Goal: Transaction & Acquisition: Purchase product/service

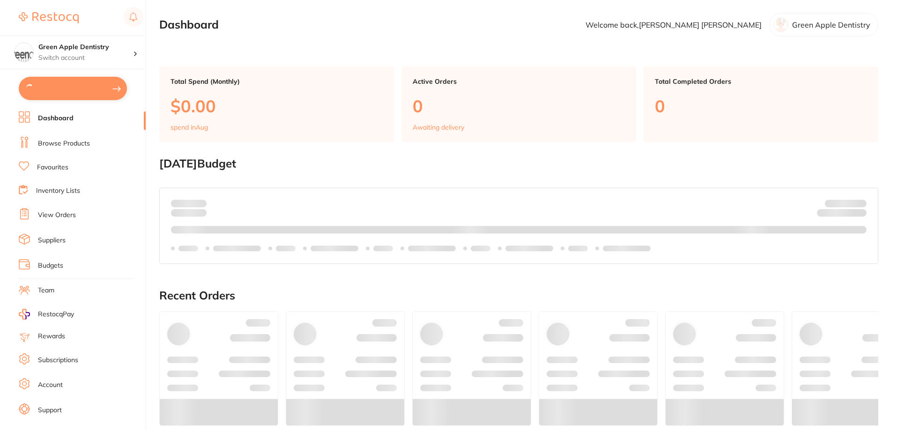
checkbox input "true"
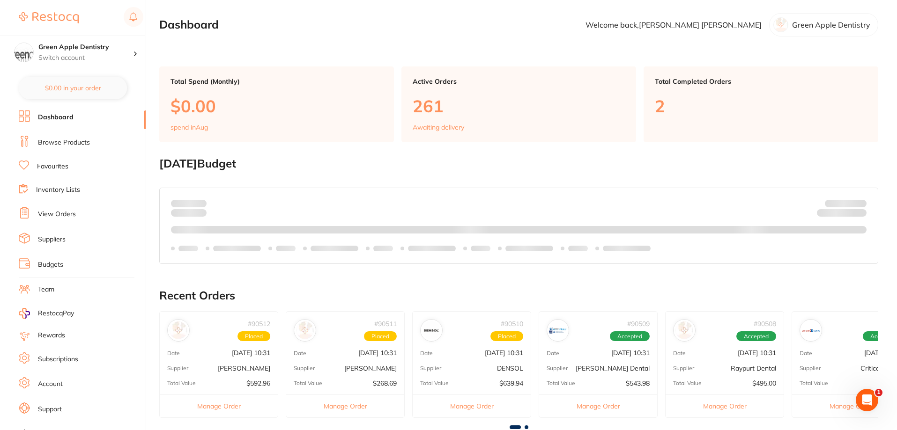
click at [65, 146] on link "Browse Products" at bounding box center [64, 142] width 52 height 9
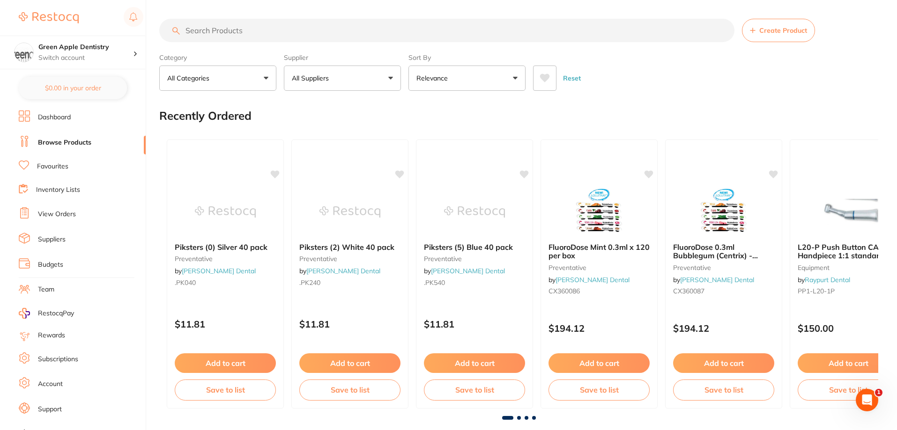
click at [204, 36] on input "search" at bounding box center [446, 30] width 575 height 23
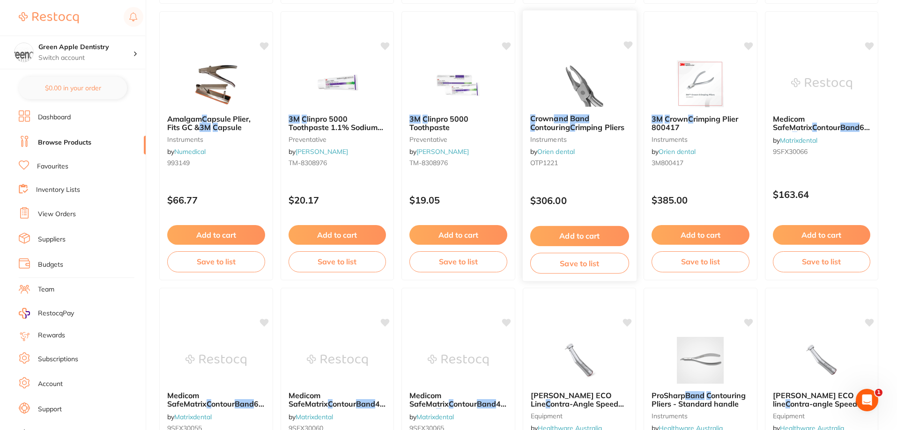
scroll to position [562, 0]
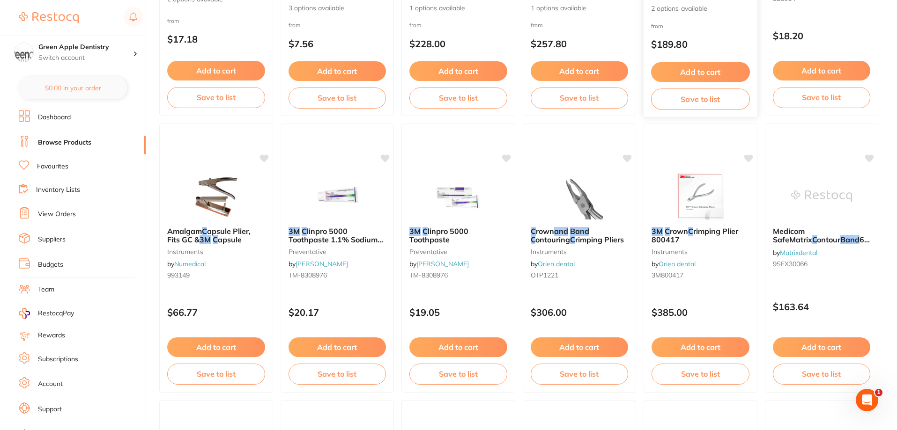
type input "3m multicure band c"
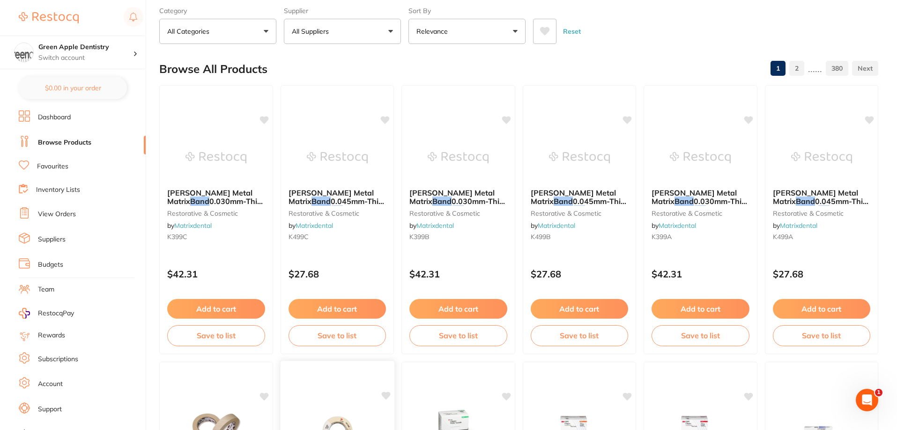
scroll to position [0, 0]
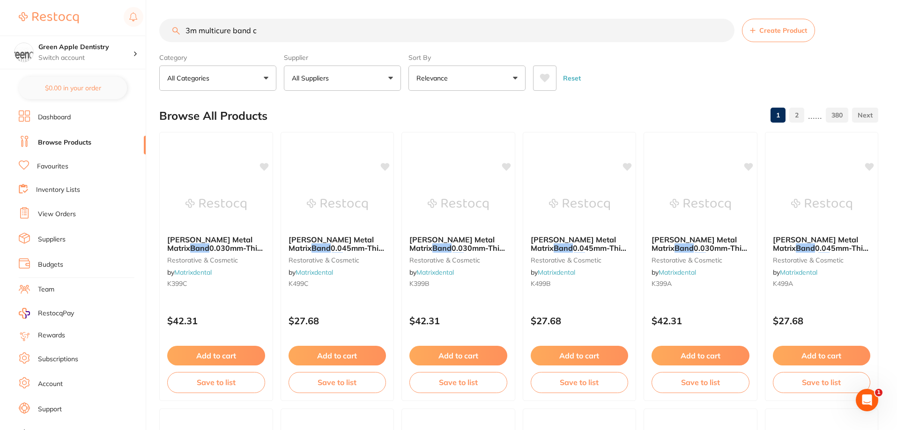
click at [321, 37] on input "3m multicure band c" at bounding box center [446, 30] width 575 height 23
paste input "3M Unitek Multi-Cure Glass Ionomer Band Cement"
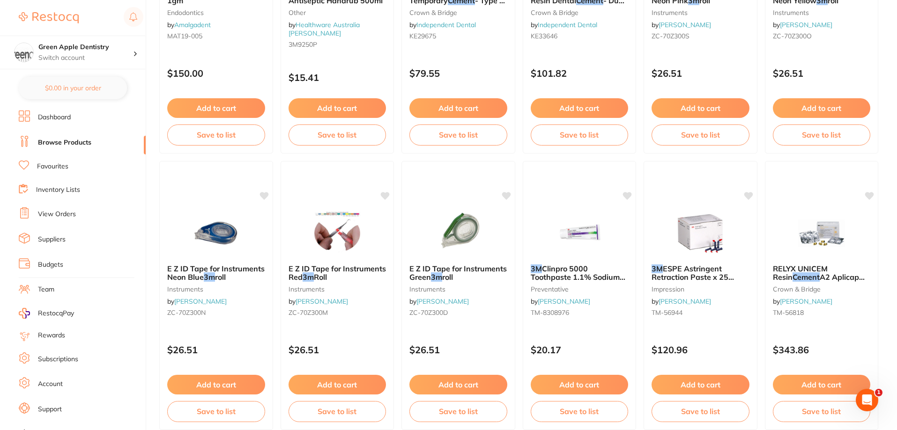
scroll to position [2233, 0]
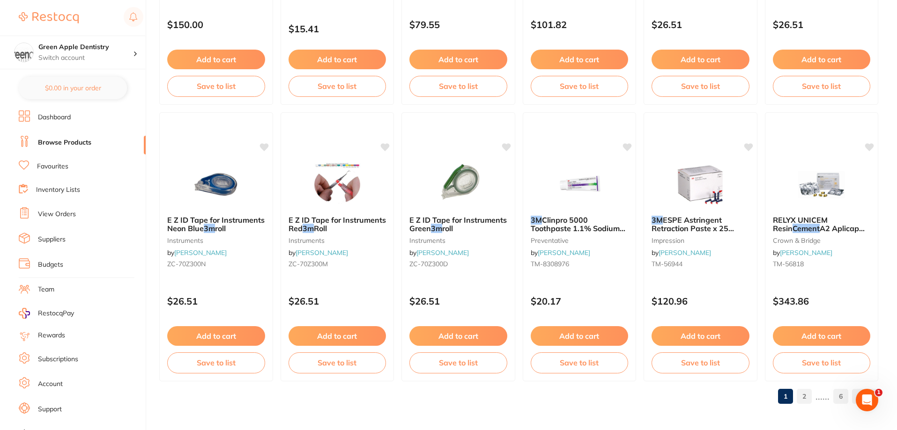
type input "3M Unitek Multi-Cure Glass Ionomer Band Cement"
click at [800, 399] on link "2" at bounding box center [803, 396] width 15 height 19
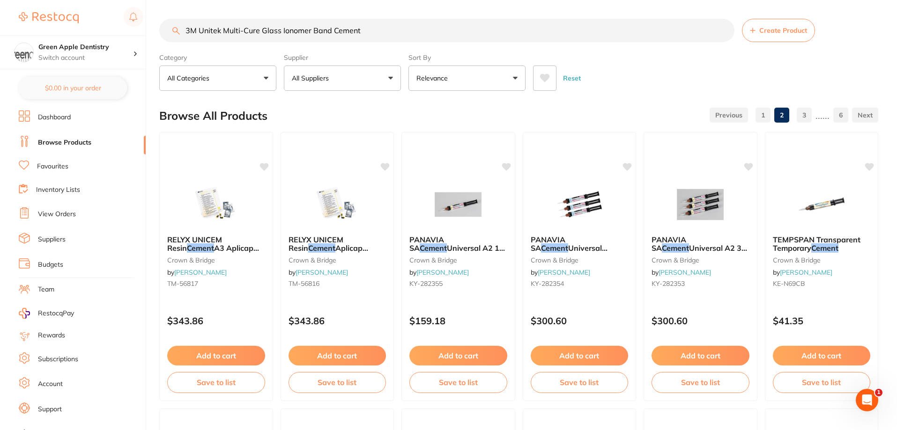
scroll to position [0, 0]
